Goal: Information Seeking & Learning: Learn about a topic

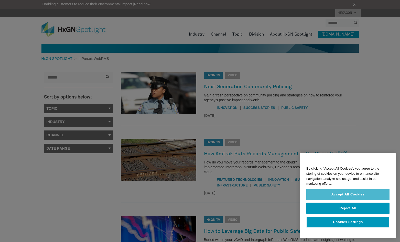
click at [347, 195] on button "Accept All Cookies" at bounding box center [347, 194] width 83 height 11
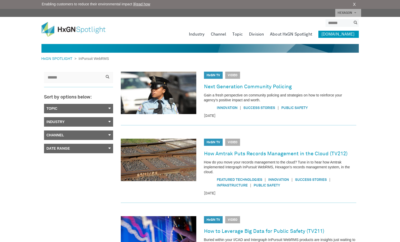
click at [54, 134] on link "Channel" at bounding box center [78, 134] width 69 height 9
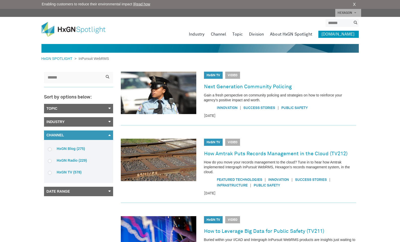
click at [49, 173] on span at bounding box center [50, 173] width 4 height 4
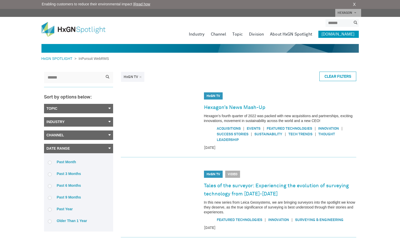
click at [50, 163] on span at bounding box center [50, 163] width 4 height 4
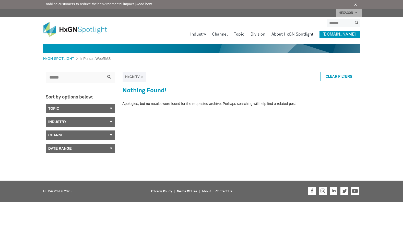
click at [63, 137] on link "Channel" at bounding box center [80, 134] width 69 height 9
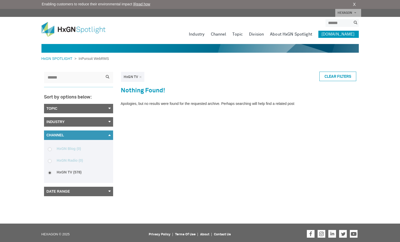
click at [50, 173] on span at bounding box center [50, 173] width 4 height 4
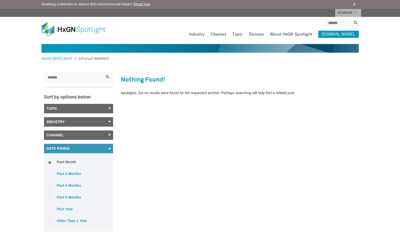
click at [50, 211] on span at bounding box center [50, 210] width 4 height 4
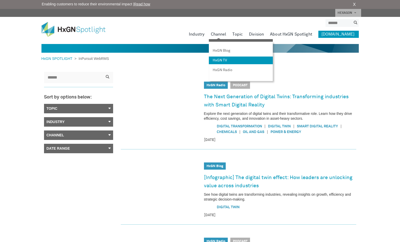
click at [224, 57] on link "HxGN TV" at bounding box center [241, 60] width 64 height 8
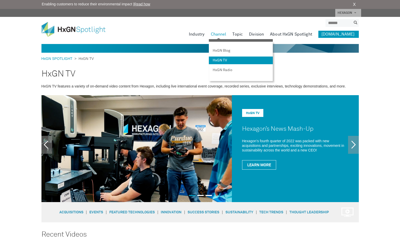
click at [225, 33] on link "Channel" at bounding box center [219, 34] width 16 height 7
click at [225, 69] on link "HxGN Radio" at bounding box center [241, 70] width 64 height 8
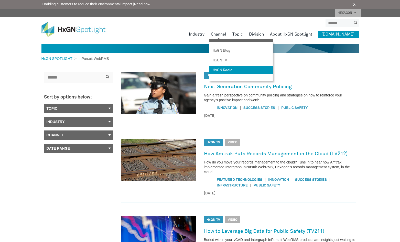
click at [225, 67] on link "HxGN Radio" at bounding box center [241, 70] width 64 height 8
click at [224, 67] on link "HxGN Radio" at bounding box center [241, 70] width 64 height 8
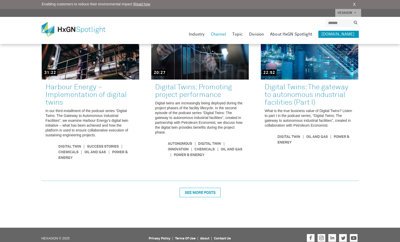
scroll to position [377, 0]
